Goal: Transaction & Acquisition: Purchase product/service

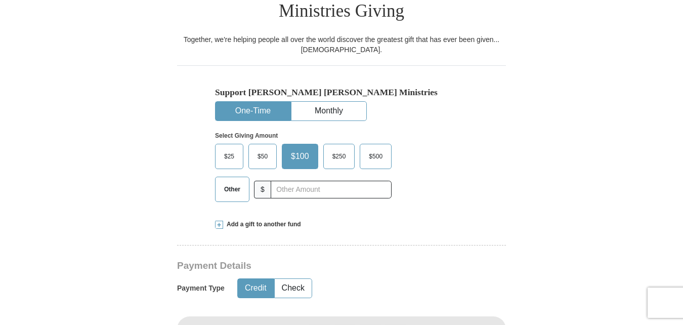
scroll to position [568, 0]
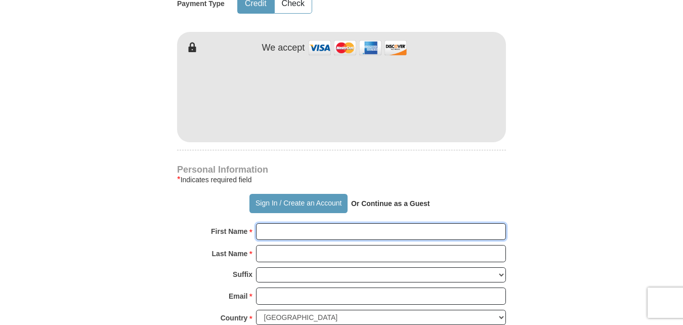
click at [276, 223] on input "First Name *" at bounding box center [381, 231] width 250 height 17
type input "[PERSON_NAME]"
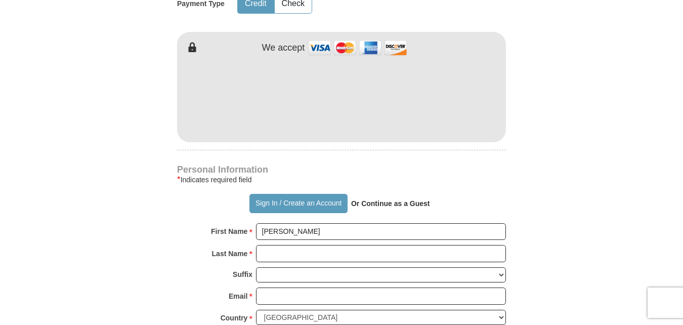
type input "300"
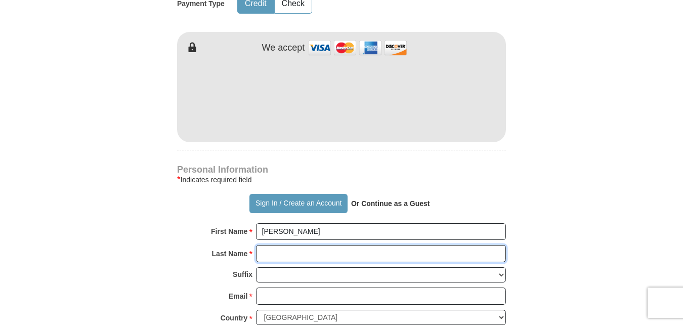
type input "[PERSON_NAME]"
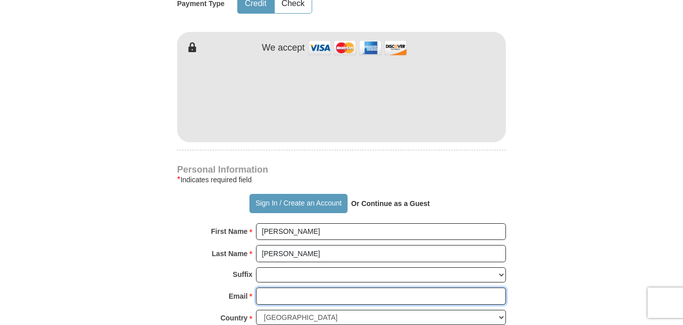
type input "[EMAIL_ADDRESS][DOMAIN_NAME]"
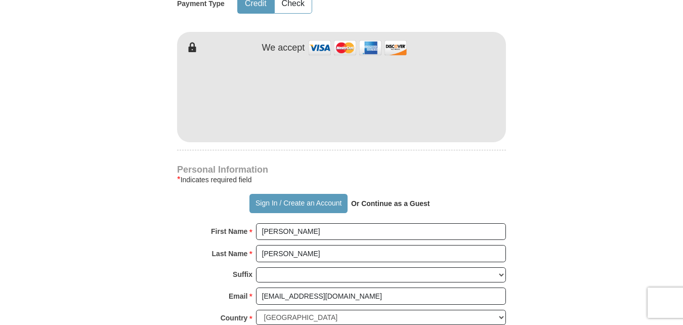
type input "PO Box 45"
type input "[PERSON_NAME][GEOGRAPHIC_DATA]"
type input "49636"
type input "[PHONE_NUMBER]"
